Goal: Information Seeking & Learning: Learn about a topic

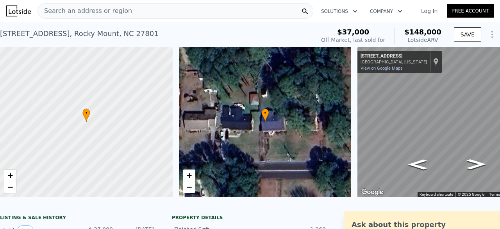
click at [110, 12] on span "Search an address or region" at bounding box center [85, 10] width 94 height 9
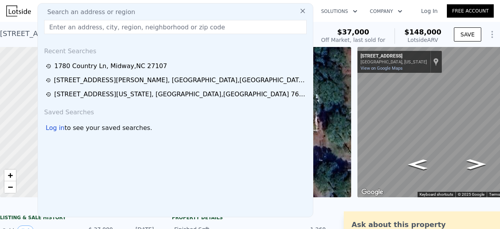
click at [100, 25] on input "text" at bounding box center [175, 27] width 263 height 14
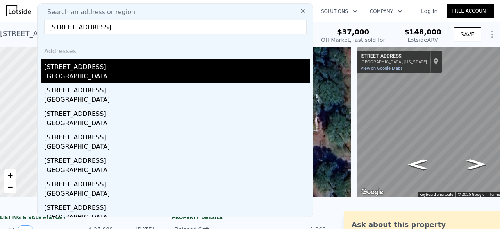
type input "[STREET_ADDRESS]"
click at [94, 66] on div "[STREET_ADDRESS]" at bounding box center [177, 65] width 266 height 13
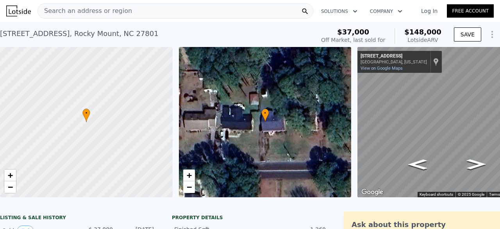
click at [98, 12] on span "Search an address or region" at bounding box center [85, 10] width 94 height 9
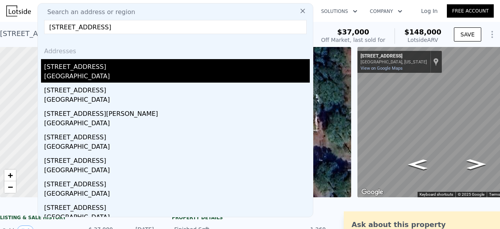
type input "[STREET_ADDRESS]"
click at [85, 65] on div "[STREET_ADDRESS]" at bounding box center [177, 65] width 266 height 13
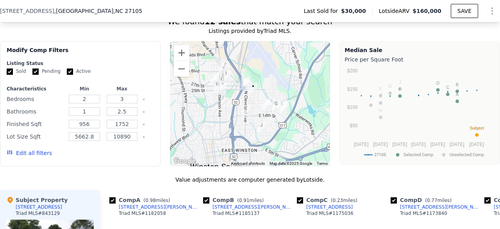
scroll to position [656, 0]
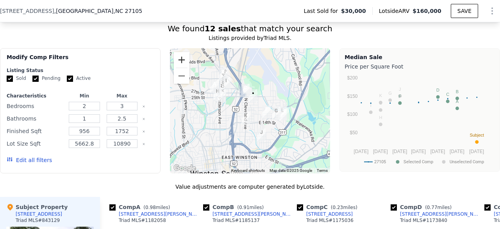
click at [181, 58] on button "Zoom in" at bounding box center [182, 60] width 16 height 16
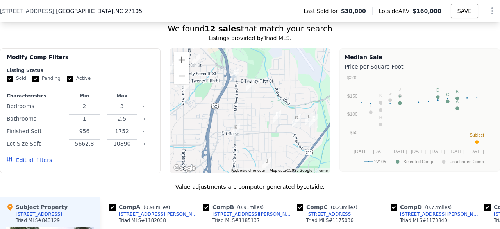
drag, startPoint x: 202, startPoint y: 141, endPoint x: 195, endPoint y: 139, distance: 7.3
click at [195, 139] on div at bounding box center [250, 110] width 161 height 125
click at [311, 121] on img "1452 Emerald St" at bounding box center [313, 121] width 15 height 20
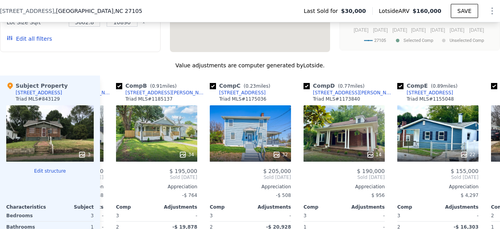
scroll to position [0, 92]
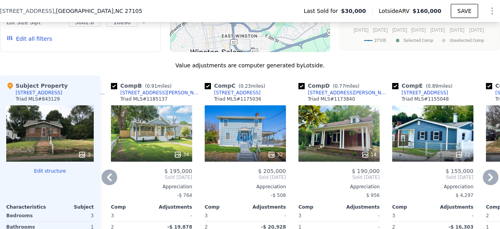
click at [244, 179] on span "Sold [DATE]" at bounding box center [245, 177] width 81 height 6
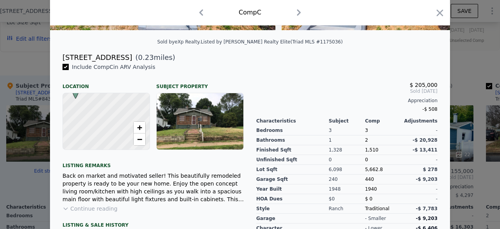
scroll to position [171, 0]
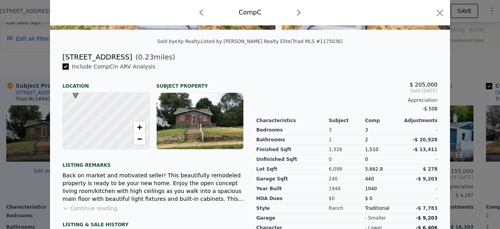
drag, startPoint x: 59, startPoint y: 62, endPoint x: 149, endPoint y: 65, distance: 89.2
click at [149, 63] on div "[STREET_ADDRESS] ( 0.23 miles)" at bounding box center [250, 57] width 388 height 11
click at [194, 70] on div "Include Comp C in ARV Analysis" at bounding box center [153, 67] width 181 height 8
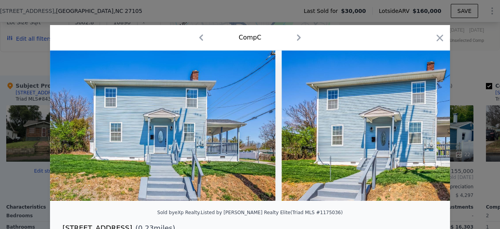
click at [13, 74] on div at bounding box center [250, 114] width 500 height 229
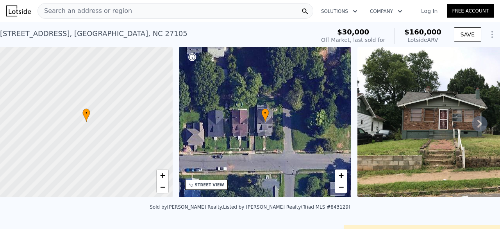
click at [119, 12] on span "Search an address or region" at bounding box center [85, 10] width 94 height 9
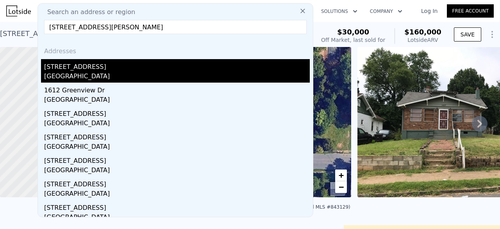
type input "[STREET_ADDRESS][PERSON_NAME]"
click at [84, 67] on div "[STREET_ADDRESS]" at bounding box center [177, 65] width 266 height 13
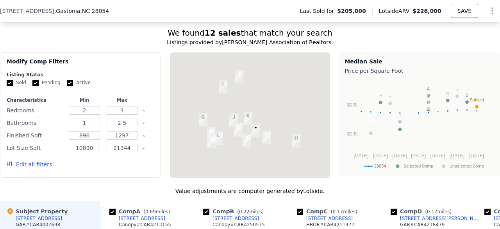
scroll to position [664, 0]
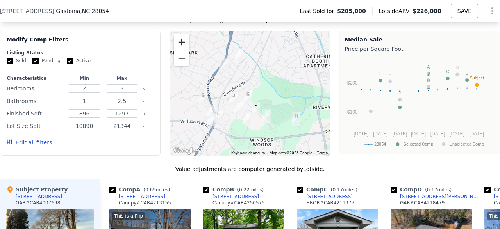
click at [179, 47] on button "Zoom in" at bounding box center [182, 42] width 16 height 16
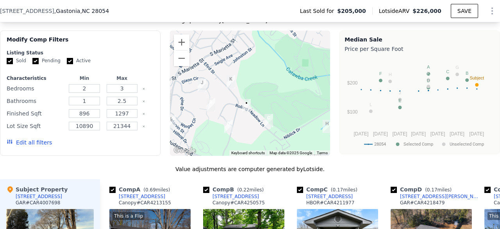
drag, startPoint x: 215, startPoint y: 111, endPoint x: 196, endPoint y: 72, distance: 43.4
click at [196, 75] on img "201 Dixon Cir" at bounding box center [202, 85] width 15 height 20
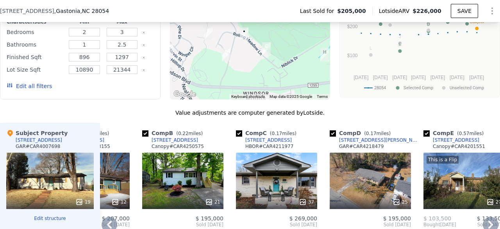
scroll to position [721, 0]
